Goal: Navigation & Orientation: Find specific page/section

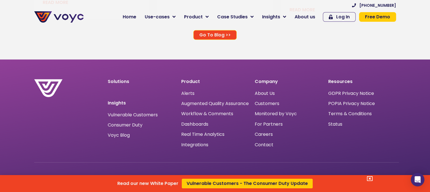
scroll to position [3694, 0]
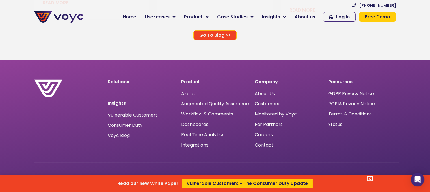
click at [265, 138] on div "Read our new White Paper Vulnerable Customers - The Consumer Duty Update" at bounding box center [215, 96] width 430 height 192
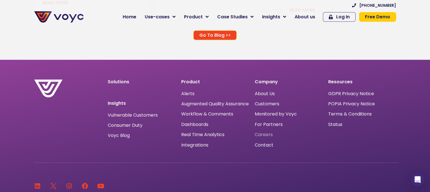
click at [265, 135] on span "Careers" at bounding box center [264, 135] width 18 height 0
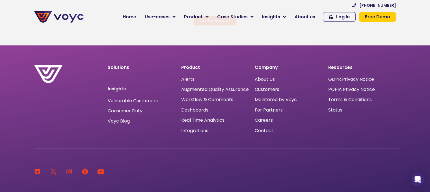
scroll to position [3708, 0]
click at [266, 120] on span "Careers" at bounding box center [264, 120] width 18 height 0
click at [262, 79] on span "About Us" at bounding box center [265, 79] width 20 height 0
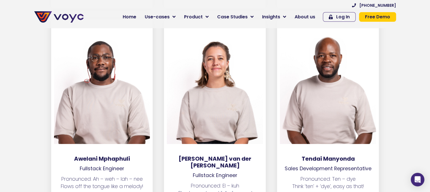
scroll to position [1852, 0]
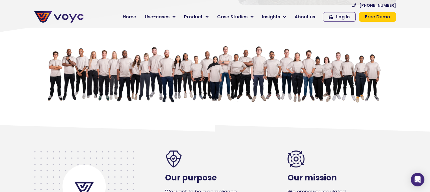
scroll to position [0, 0]
